Goal: Navigation & Orientation: Find specific page/section

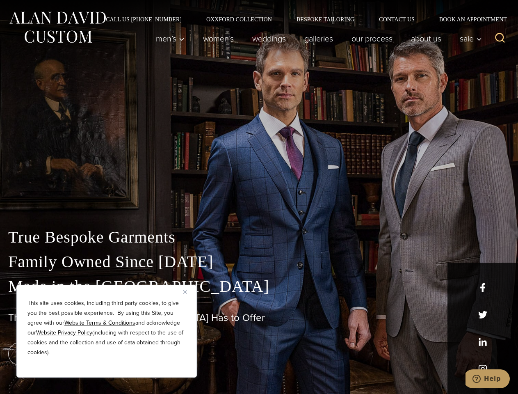
click at [259, 197] on div "True Bespoke Garments Family Owned Since [DATE] Made in [GEOGRAPHIC_DATA] The B…" at bounding box center [259, 289] width 518 height 210
click at [188, 292] on button "Close" at bounding box center [188, 292] width 10 height 10
click at [107, 366] on div "True Bespoke Garments Family Owned Since [DATE] Made in [GEOGRAPHIC_DATA] The B…" at bounding box center [259, 309] width 518 height 169
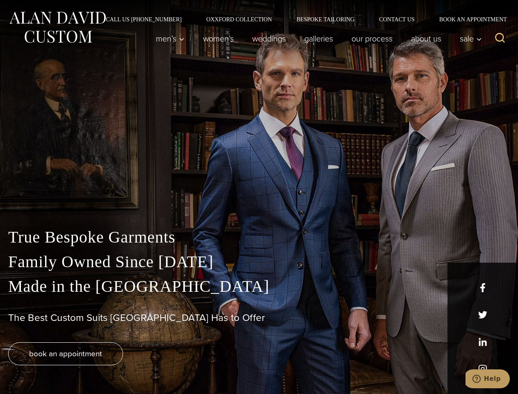
click at [500, 39] on icon "Search" at bounding box center [500, 38] width 12 height 12
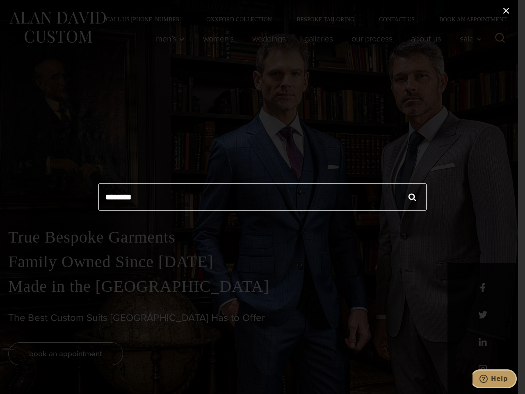
click at [488, 378] on icon "Help" at bounding box center [483, 378] width 8 height 8
